Goal: Task Accomplishment & Management: Use online tool/utility

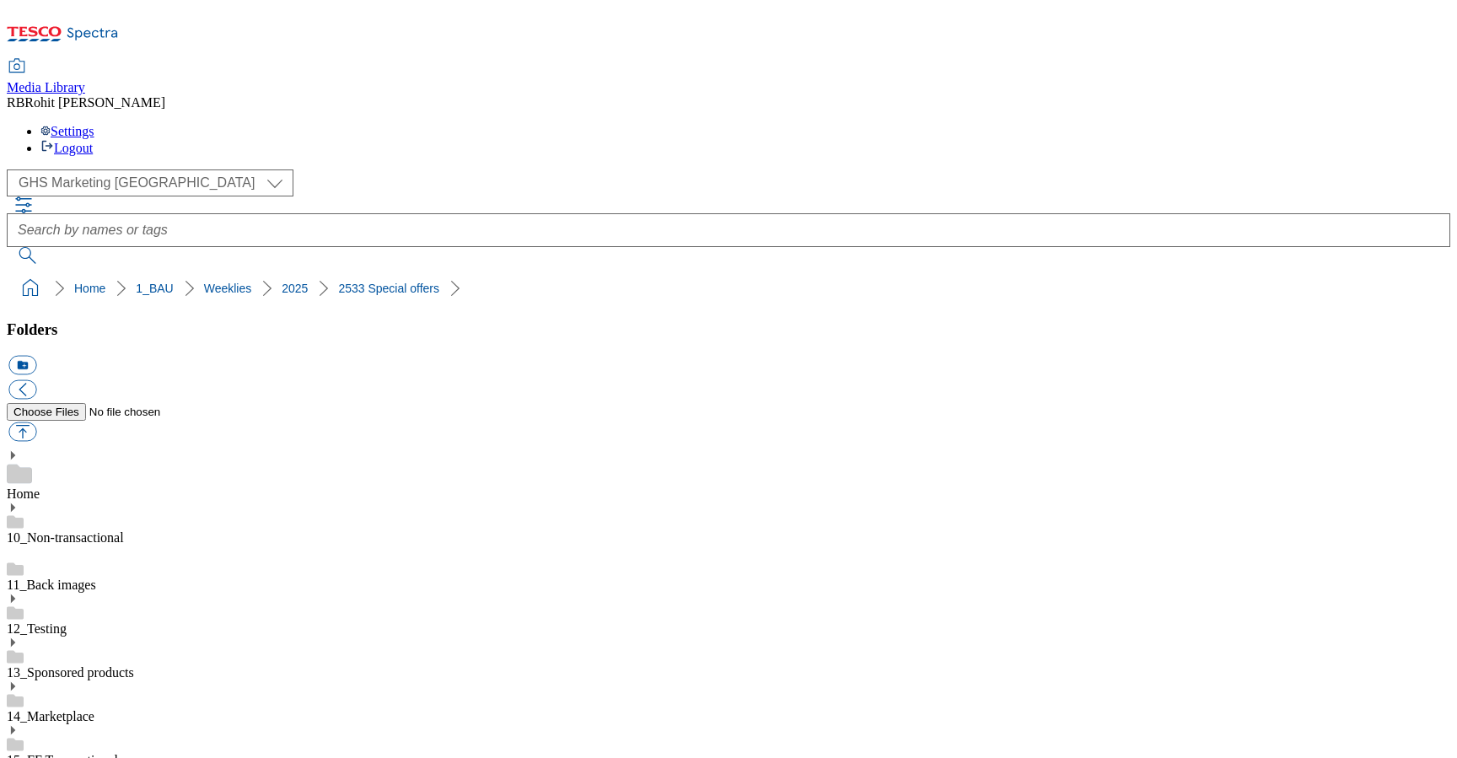
select select "flare-ghs-mktg"
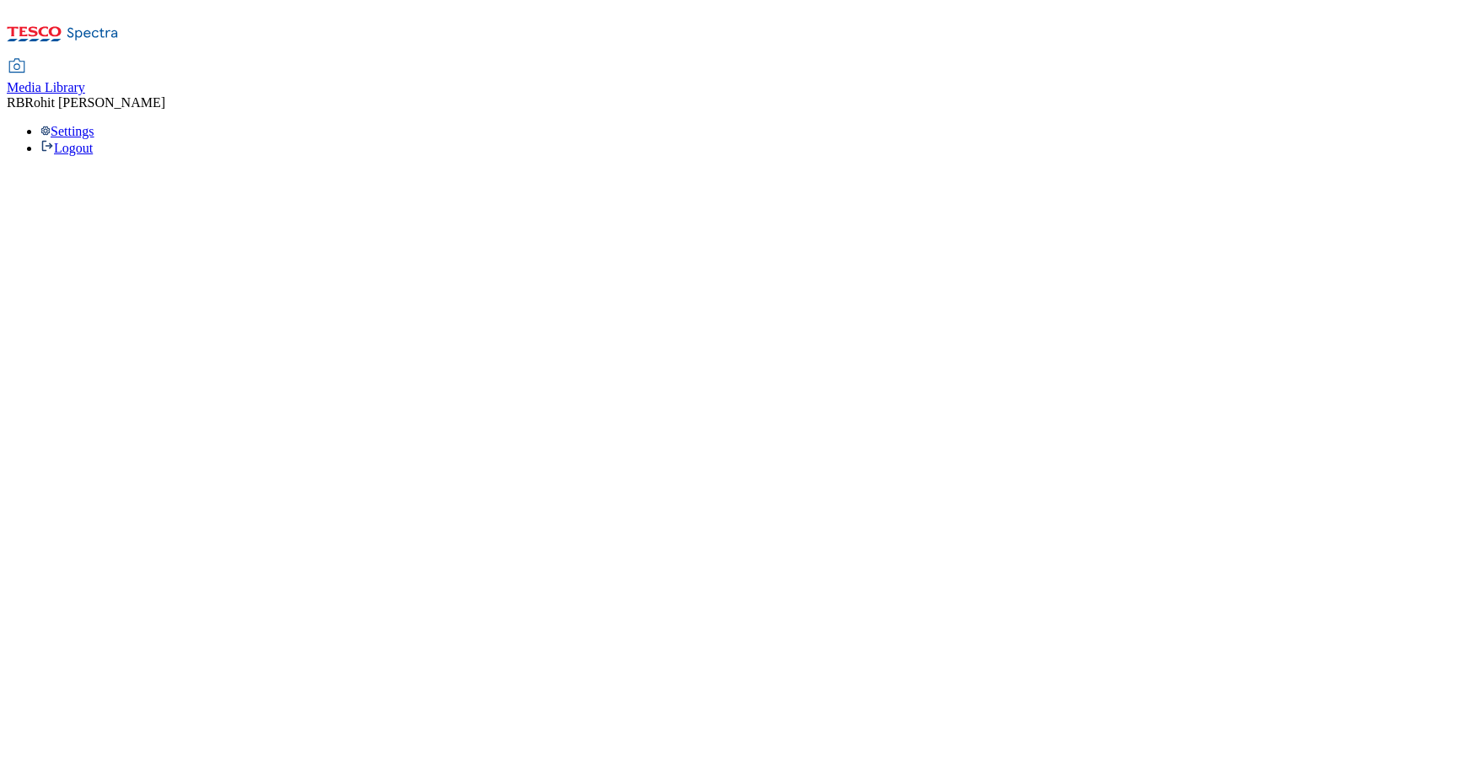
select select "flare-ghs-mktg"
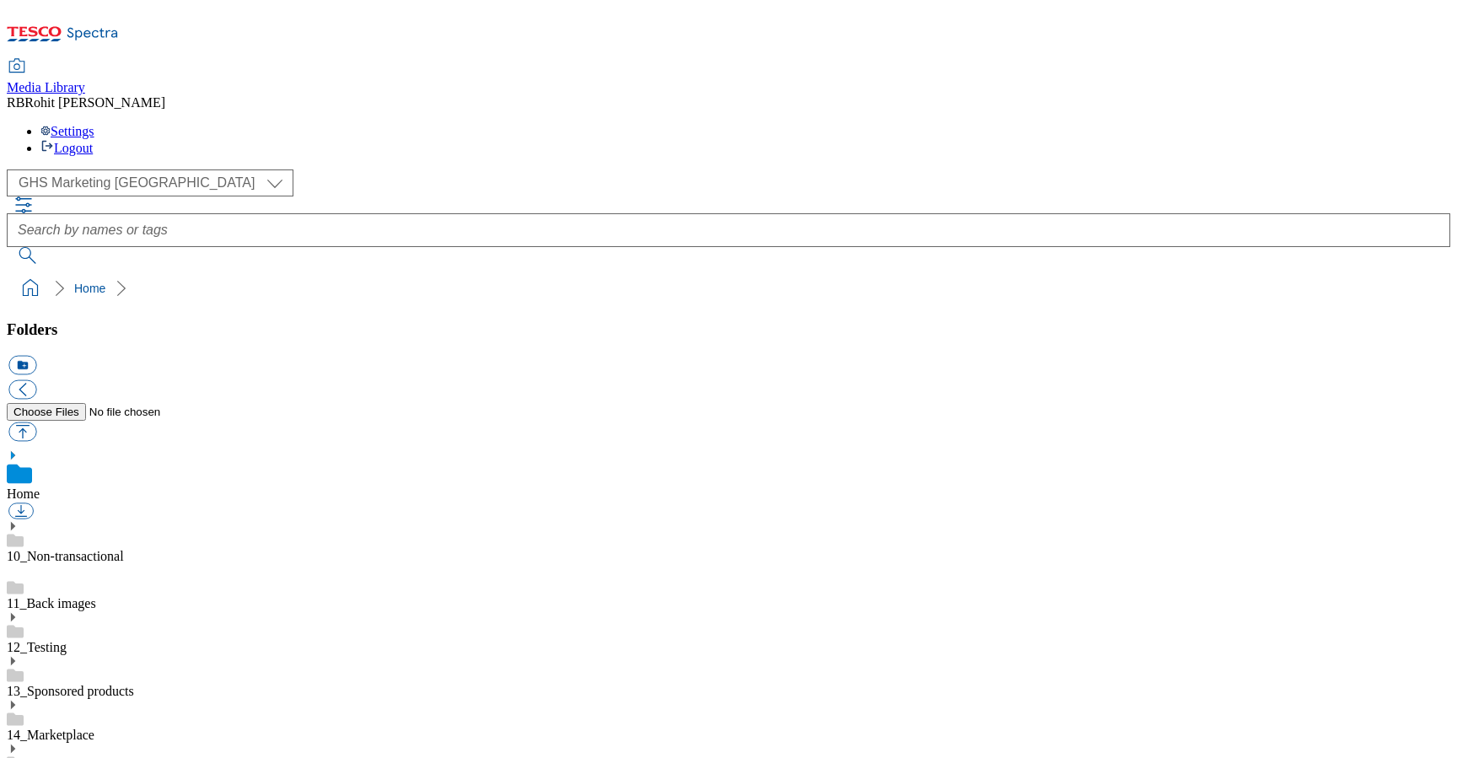
scroll to position [3, 0]
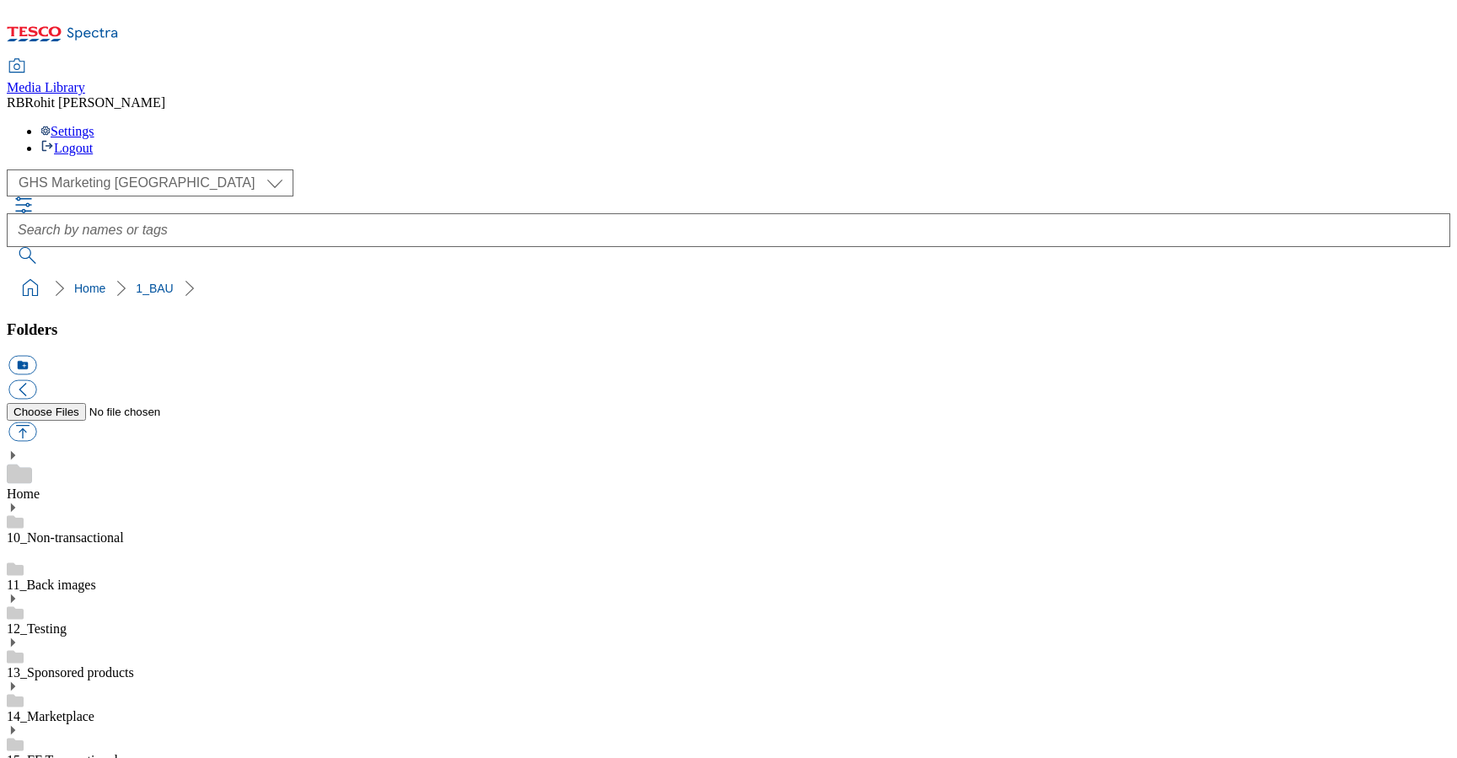
scroll to position [369, 0]
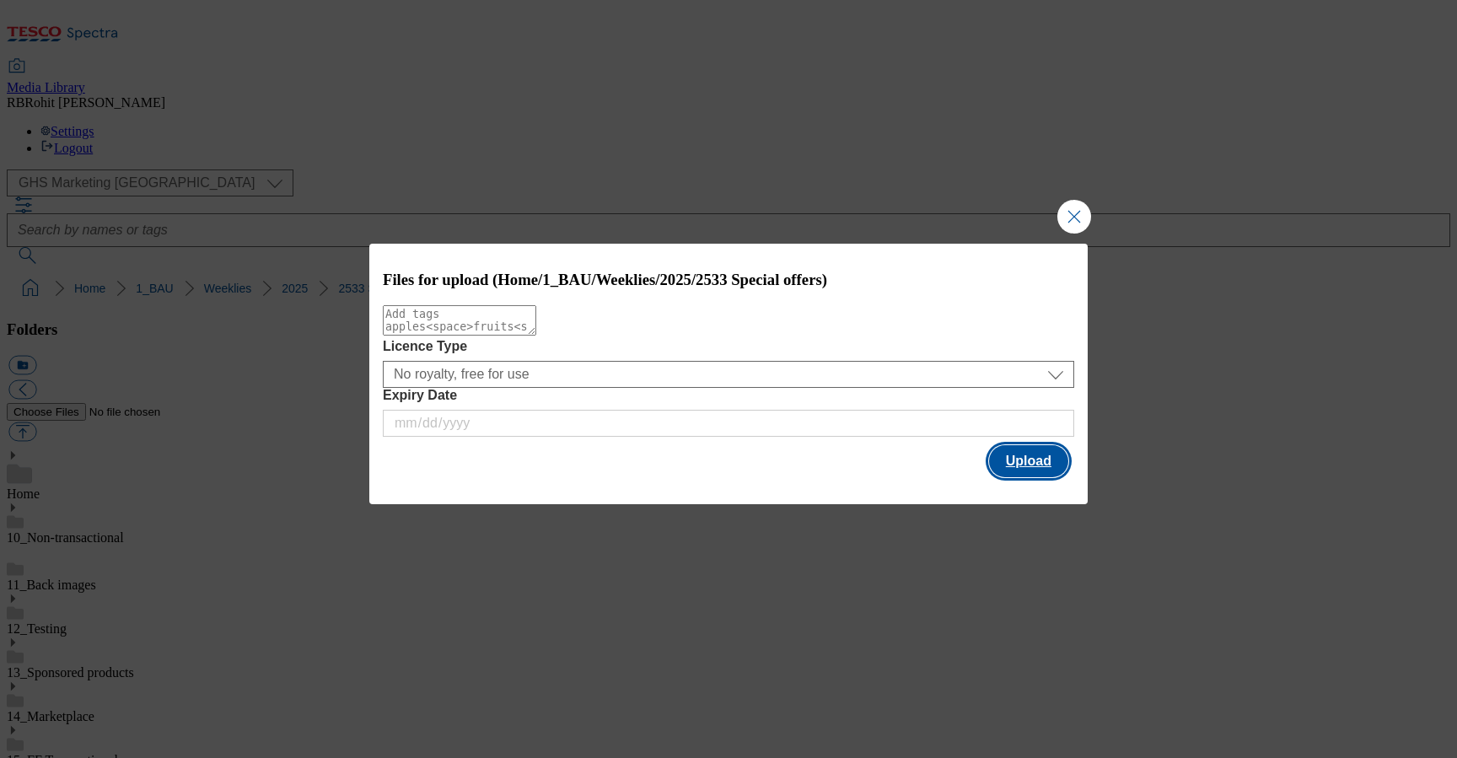
click at [1031, 450] on button "Upload" at bounding box center [1028, 461] width 79 height 32
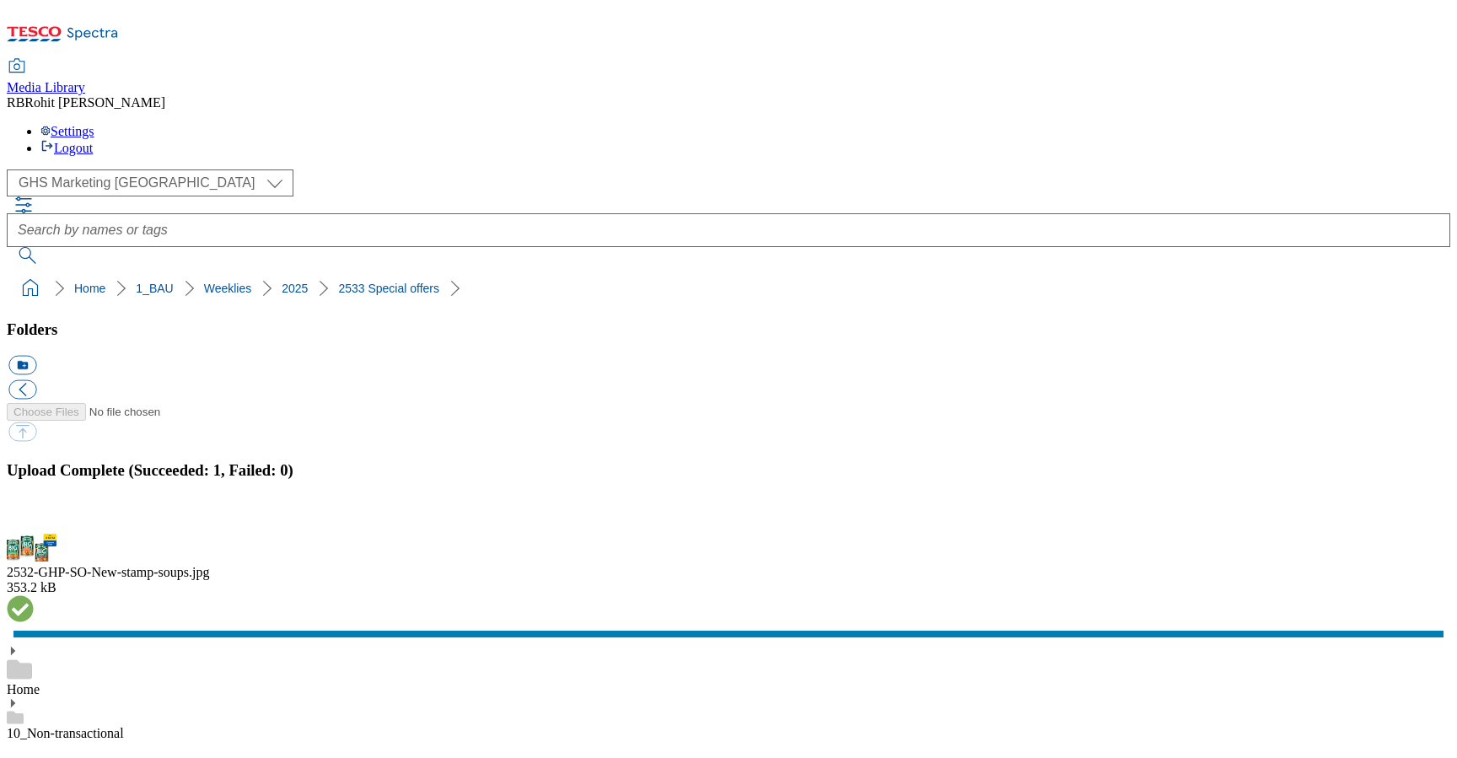
click at [34, 515] on button "button" at bounding box center [20, 523] width 25 height 16
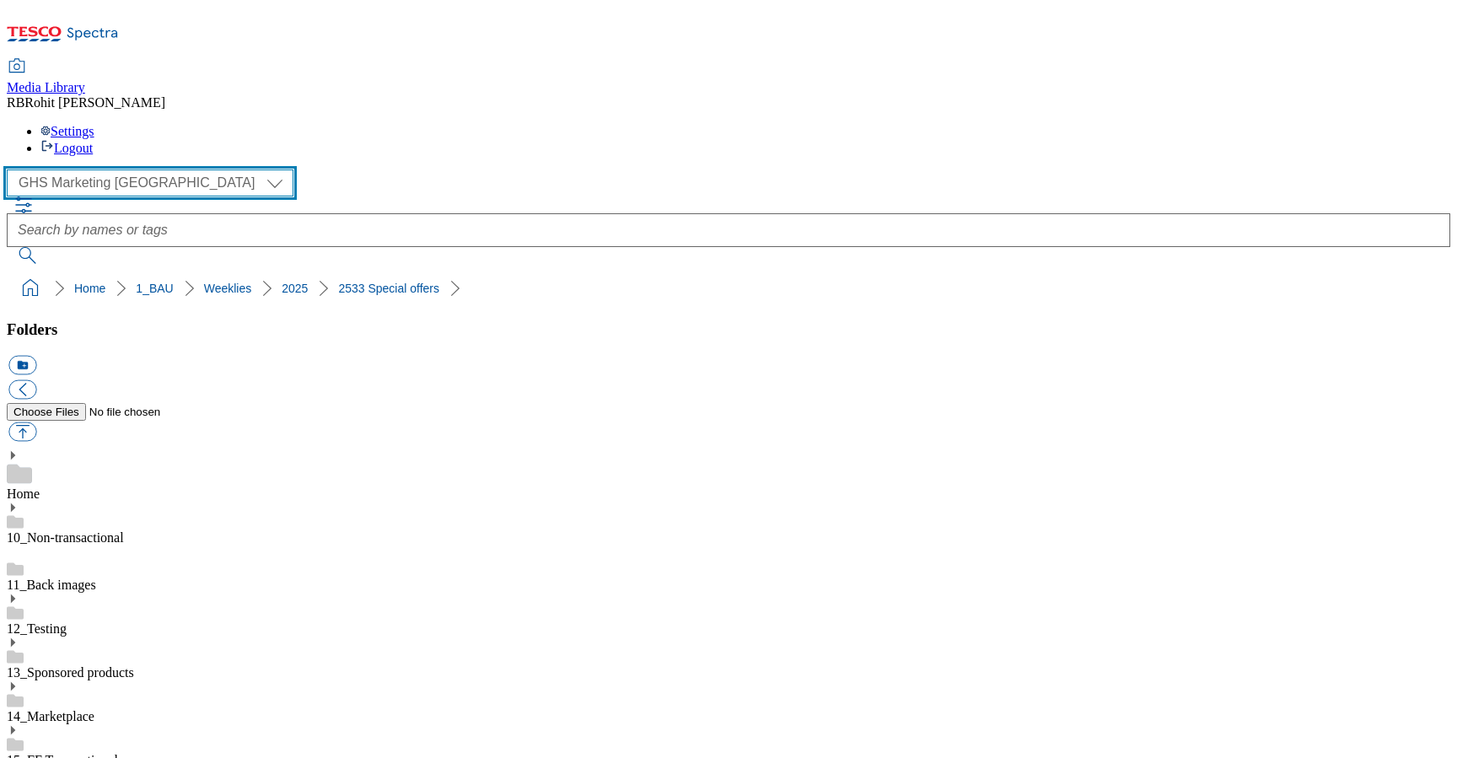
click at [117, 170] on select "Clubcard Marketing Clubcard ROI Dotcom UK GHS Marketing UK GHS ROI Realfood Tes…" at bounding box center [150, 183] width 287 height 27
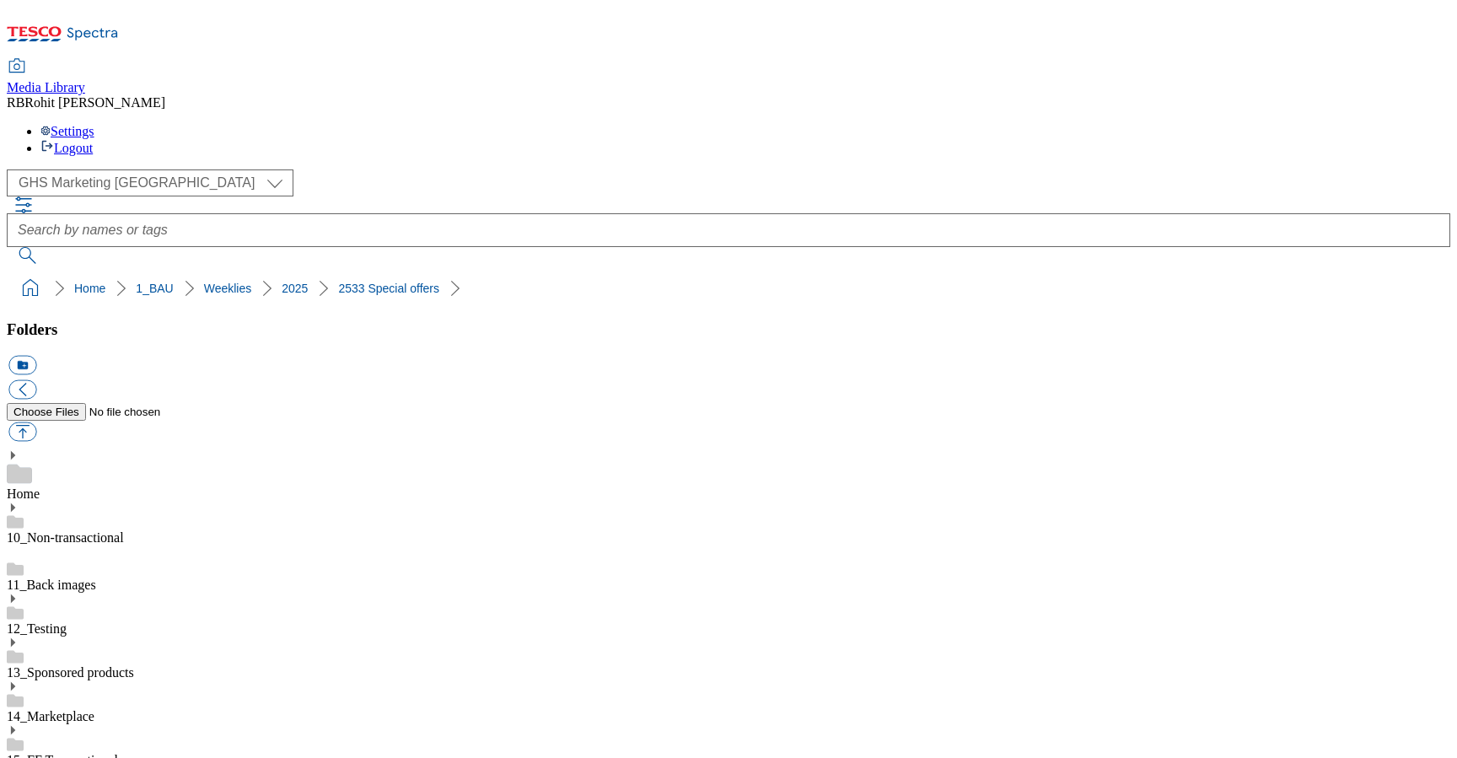
click at [96, 578] on link "11_Back images" at bounding box center [51, 585] width 89 height 14
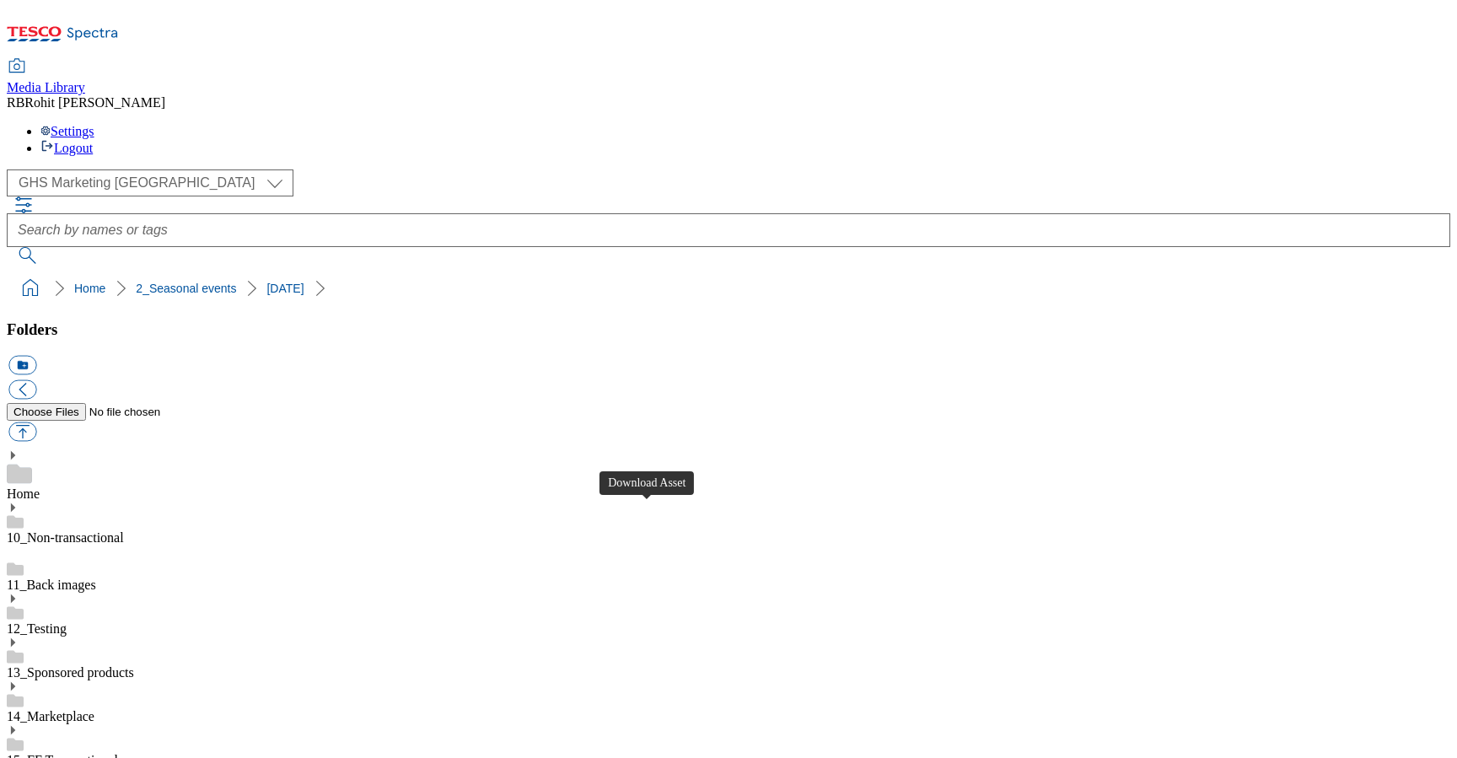
scroll to position [949, 0]
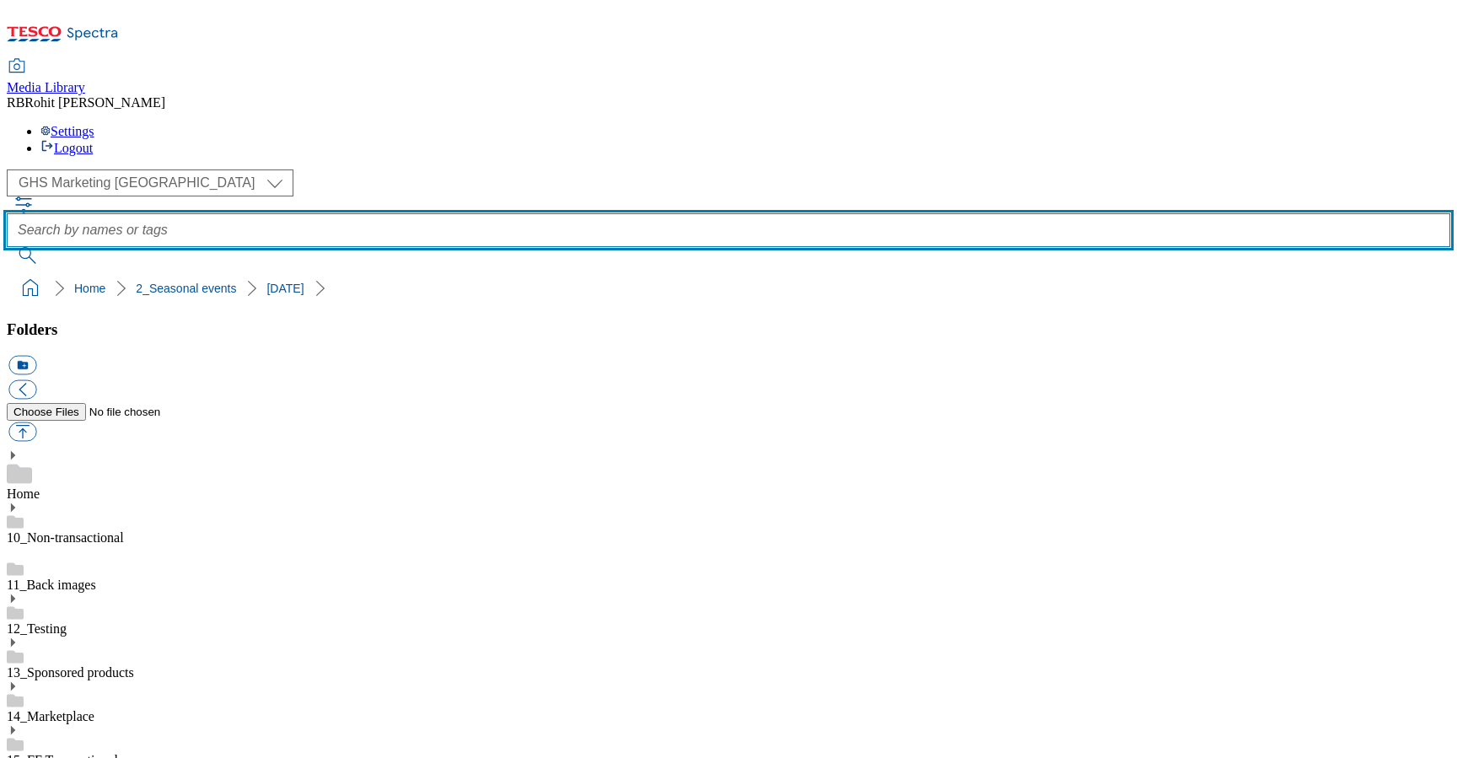
click at [578, 213] on input "text" at bounding box center [729, 230] width 1444 height 34
type input "top pick"
click at [7, 247] on button "submit" at bounding box center [29, 255] width 44 height 17
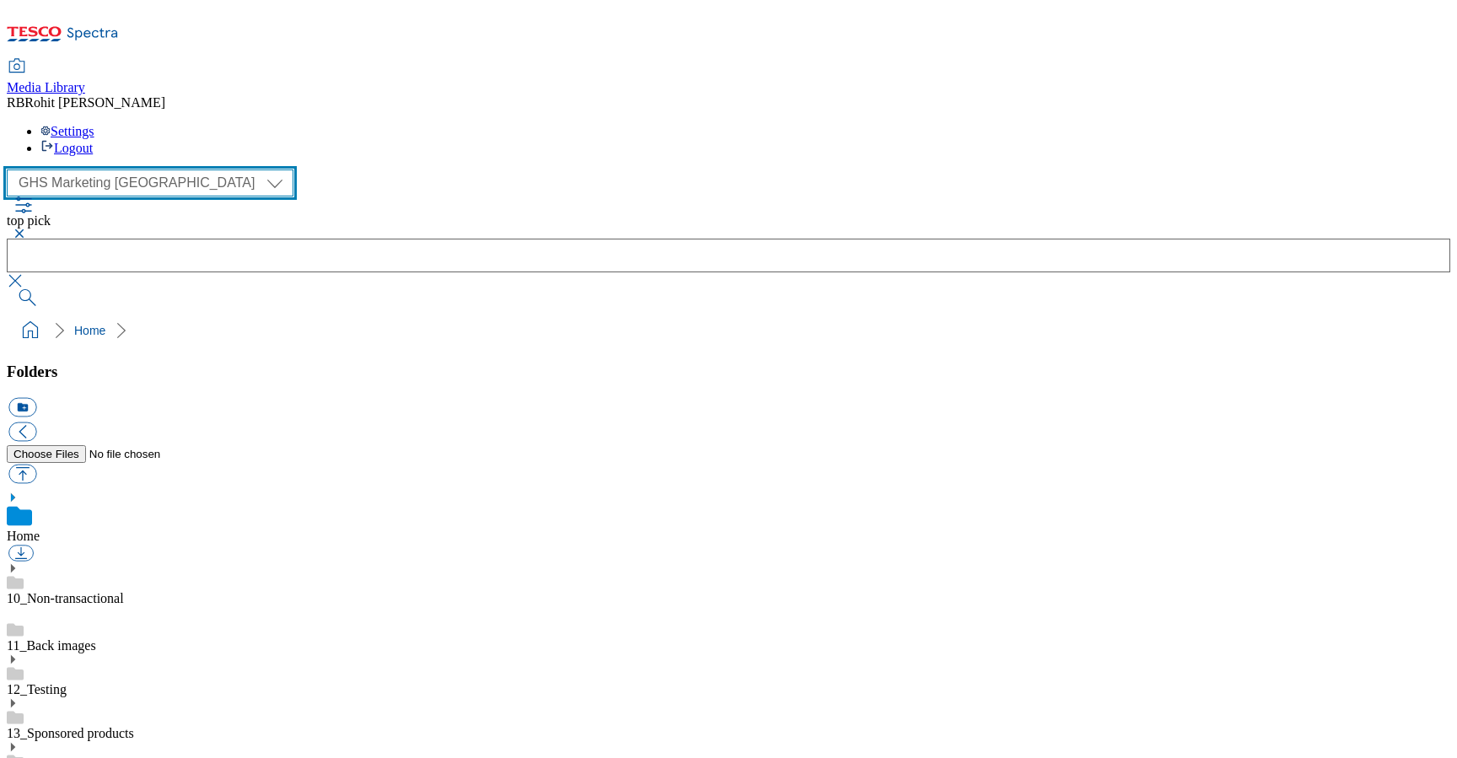
click at [100, 170] on select "Clubcard Marketing Clubcard ROI Dotcom UK GHS Marketing UK GHS ROI Realfood Tes…" at bounding box center [150, 183] width 287 height 27
select select "flare-ghs-roi"
click at [12, 170] on select "Clubcard Marketing Clubcard ROI Dotcom UK GHS Marketing UK GHS ROI Realfood Tes…" at bounding box center [150, 183] width 287 height 27
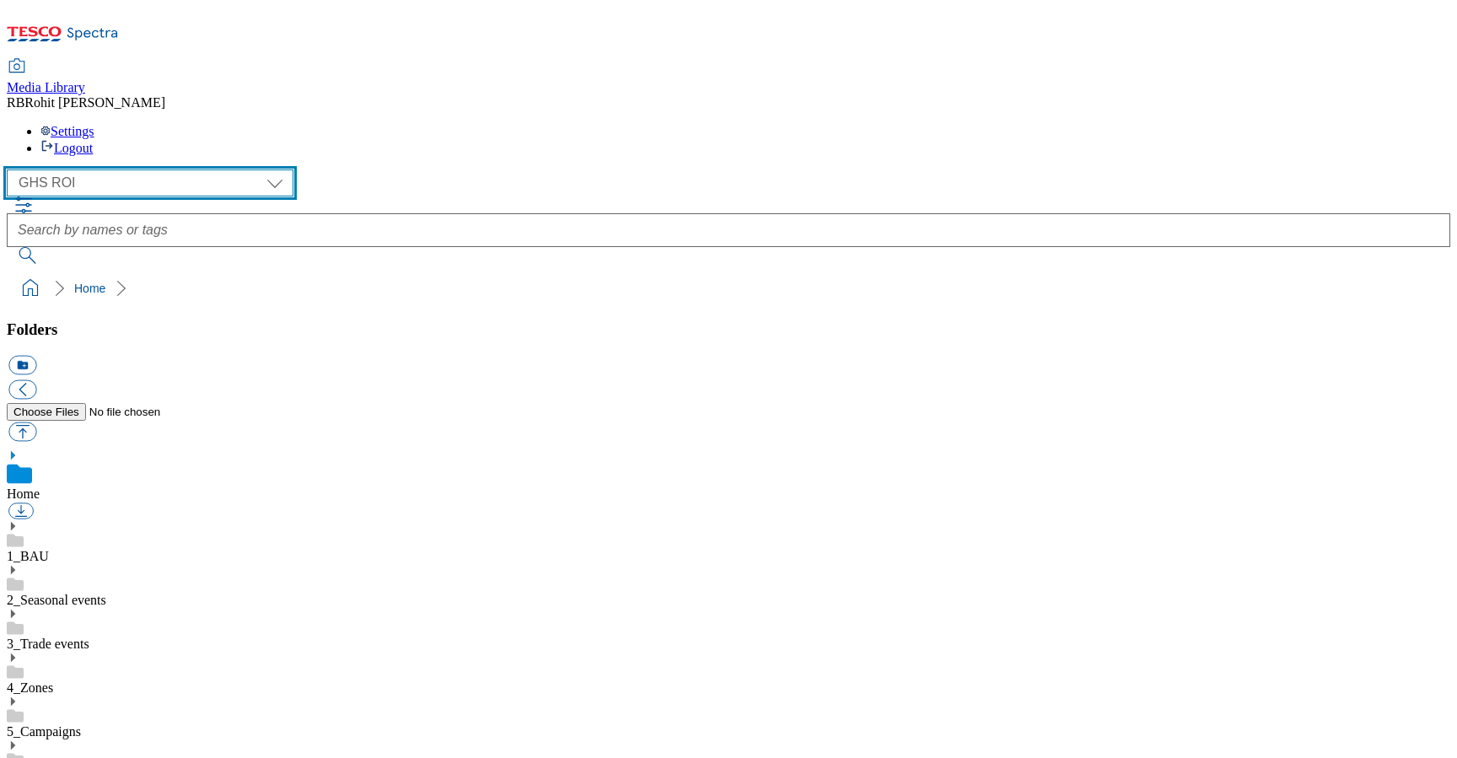
scroll to position [18, 0]
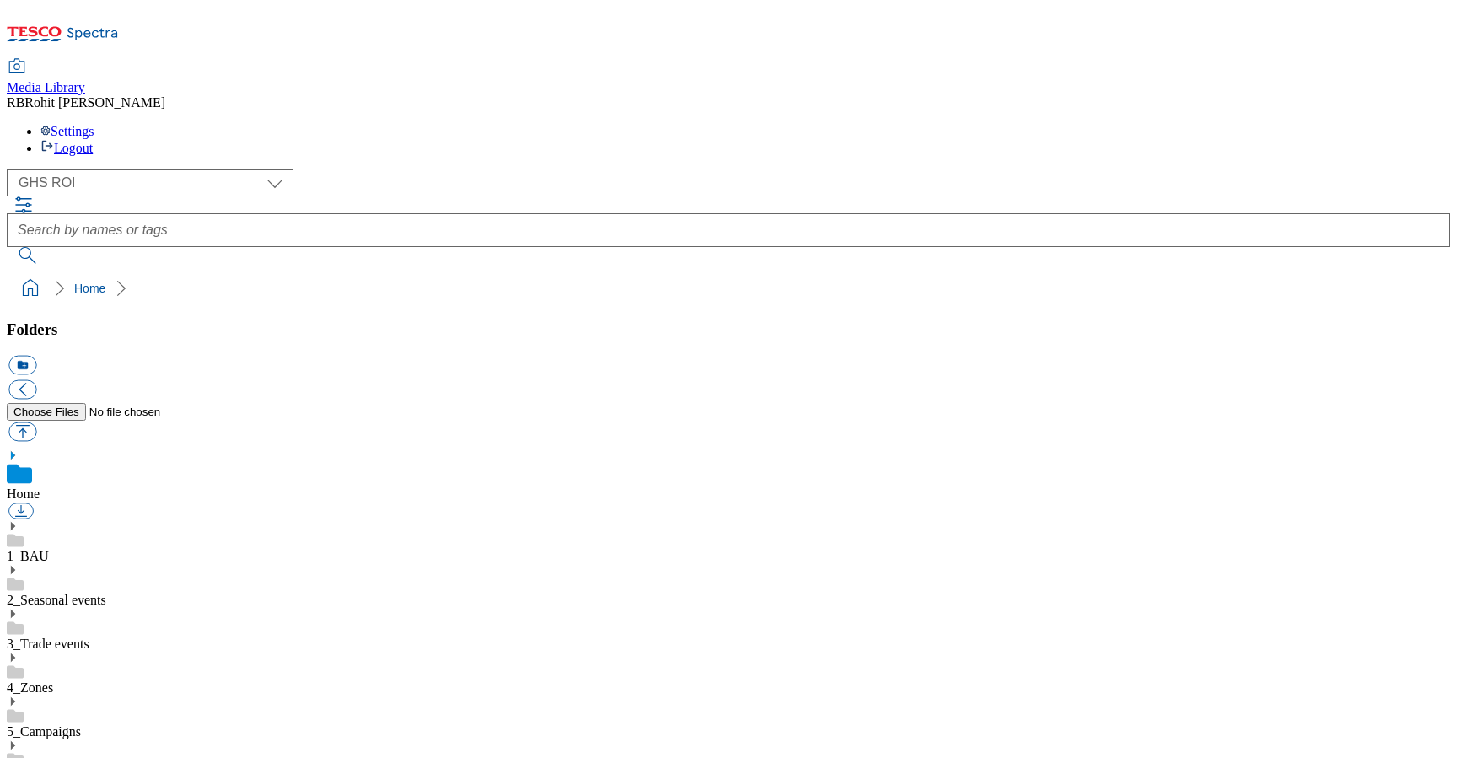
click at [106, 593] on link "2_Seasonal events" at bounding box center [57, 600] width 100 height 14
click at [19, 546] on icon at bounding box center [13, 552] width 12 height 12
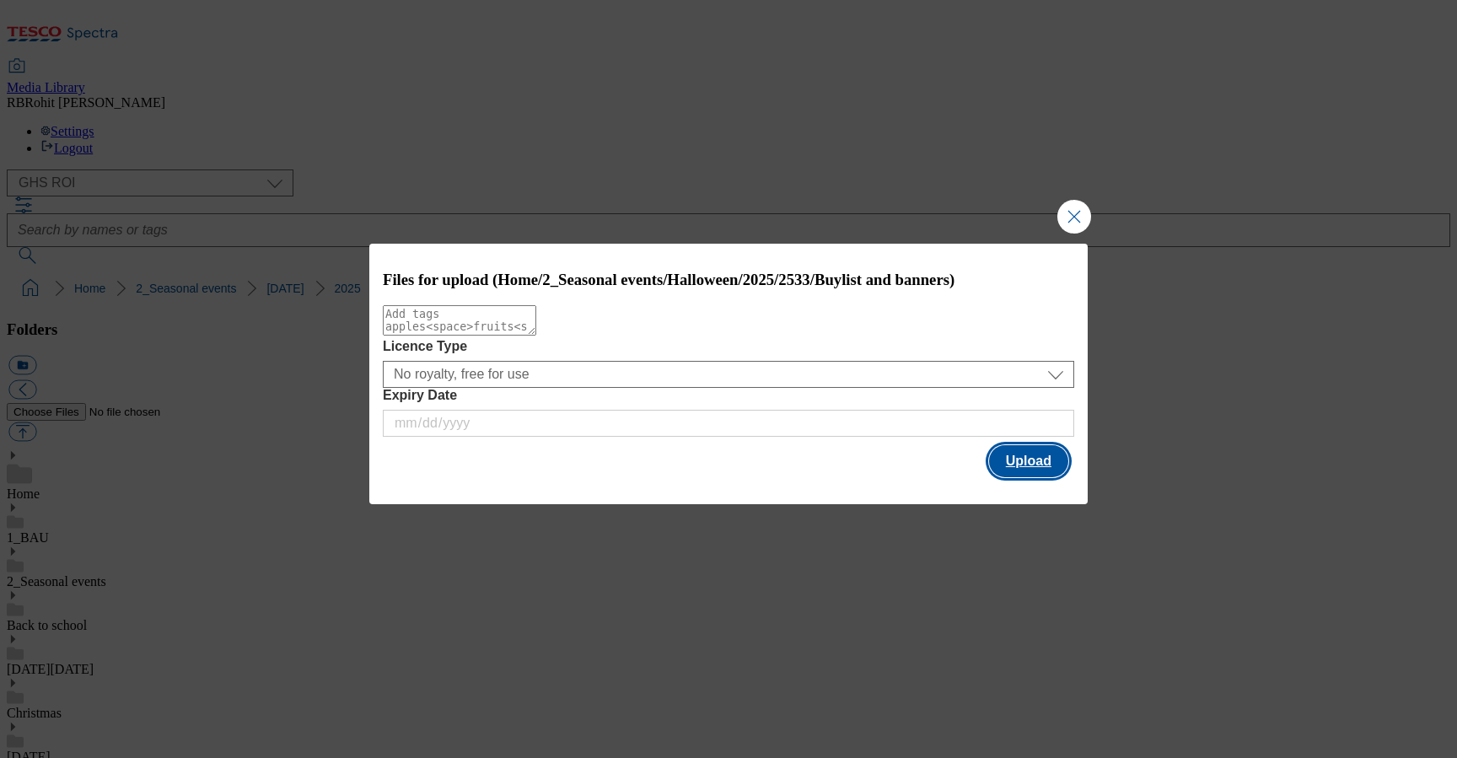
click at [1039, 470] on button "Upload" at bounding box center [1028, 461] width 79 height 32
